Goal: Task Accomplishment & Management: Manage account settings

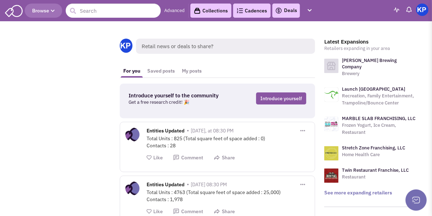
click at [290, 11] on link "Deals" at bounding box center [286, 10] width 22 height 8
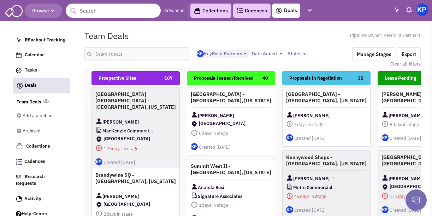
select select "1900"
select select
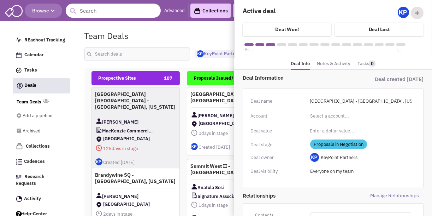
click at [329, 63] on link "Notes & Activity" at bounding box center [334, 64] width 34 height 10
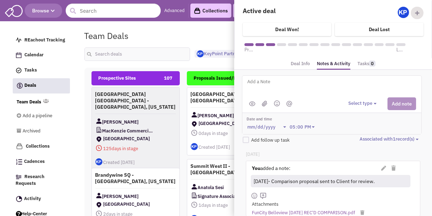
click at [274, 79] on textarea at bounding box center [334, 86] width 175 height 19
type textarea "[DATE]- Revised proposal issued."
click at [362, 103] on button "Select type" at bounding box center [364, 103] width 30 height 7
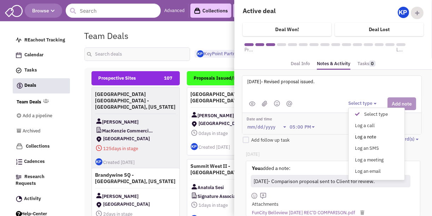
click at [365, 134] on div "Log a note" at bounding box center [359, 137] width 17 height 7
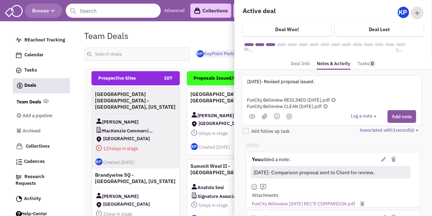
click at [401, 115] on button "Add note" at bounding box center [402, 116] width 29 height 13
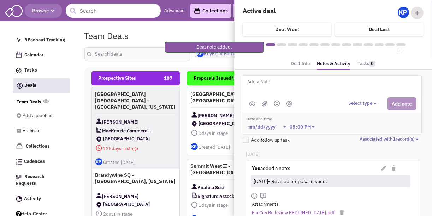
click at [315, 83] on textarea at bounding box center [334, 86] width 175 height 19
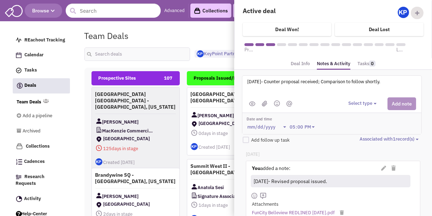
type textarea "[DATE]- Counter proposal received; Comparison to follow shortly."
click at [362, 102] on button "Select type" at bounding box center [364, 103] width 30 height 7
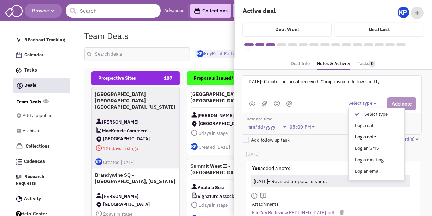
click at [368, 135] on div "Log a note" at bounding box center [359, 137] width 17 height 7
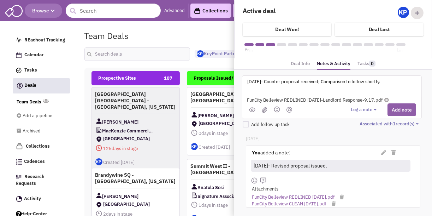
click at [398, 108] on button "Add note" at bounding box center [402, 109] width 29 height 13
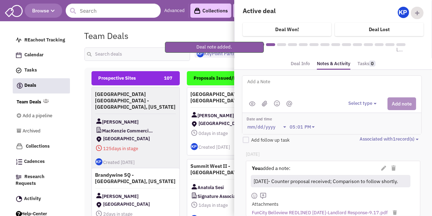
click at [324, 86] on textarea at bounding box center [334, 86] width 175 height 19
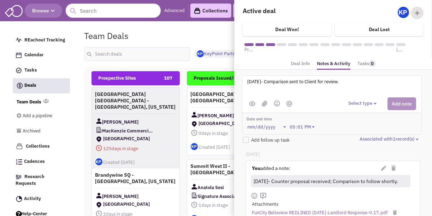
type textarea "[DATE]- Comparison sent to Client for review."
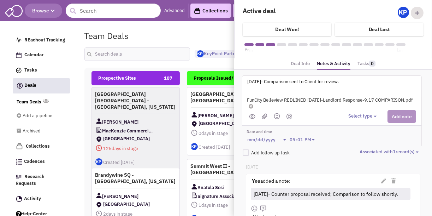
click at [367, 113] on button "Select type" at bounding box center [364, 116] width 30 height 7
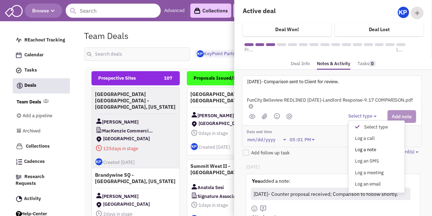
click at [367, 150] on div "Log a note" at bounding box center [359, 149] width 17 height 7
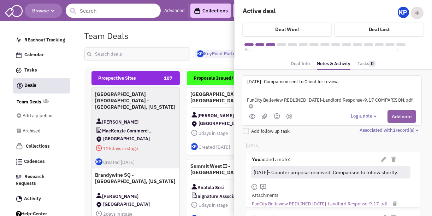
click at [403, 116] on button "Add note" at bounding box center [402, 116] width 29 height 13
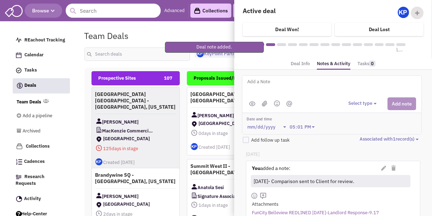
click at [188, 30] on div "Team Deals Pipeline Owner: KeyPoint Partners" at bounding box center [253, 36] width 346 height 16
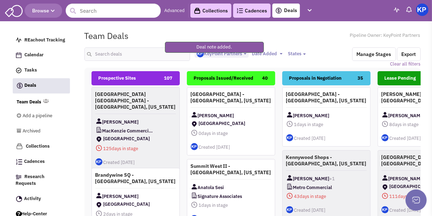
click at [419, 8] on img at bounding box center [423, 10] width 12 height 12
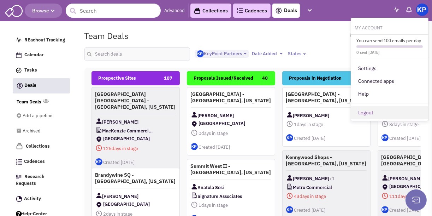
click at [370, 110] on link "Logout" at bounding box center [390, 112] width 77 height 13
